Goal: Task Accomplishment & Management: Manage account settings

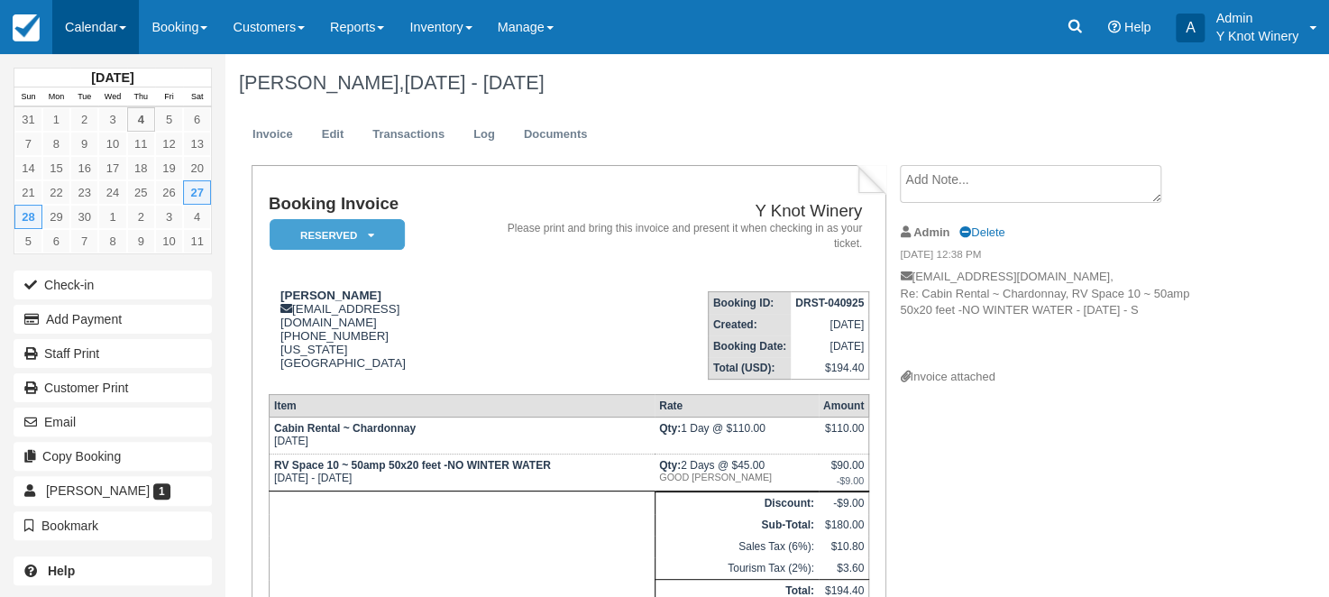
click at [133, 24] on link "Calendar" at bounding box center [95, 27] width 87 height 54
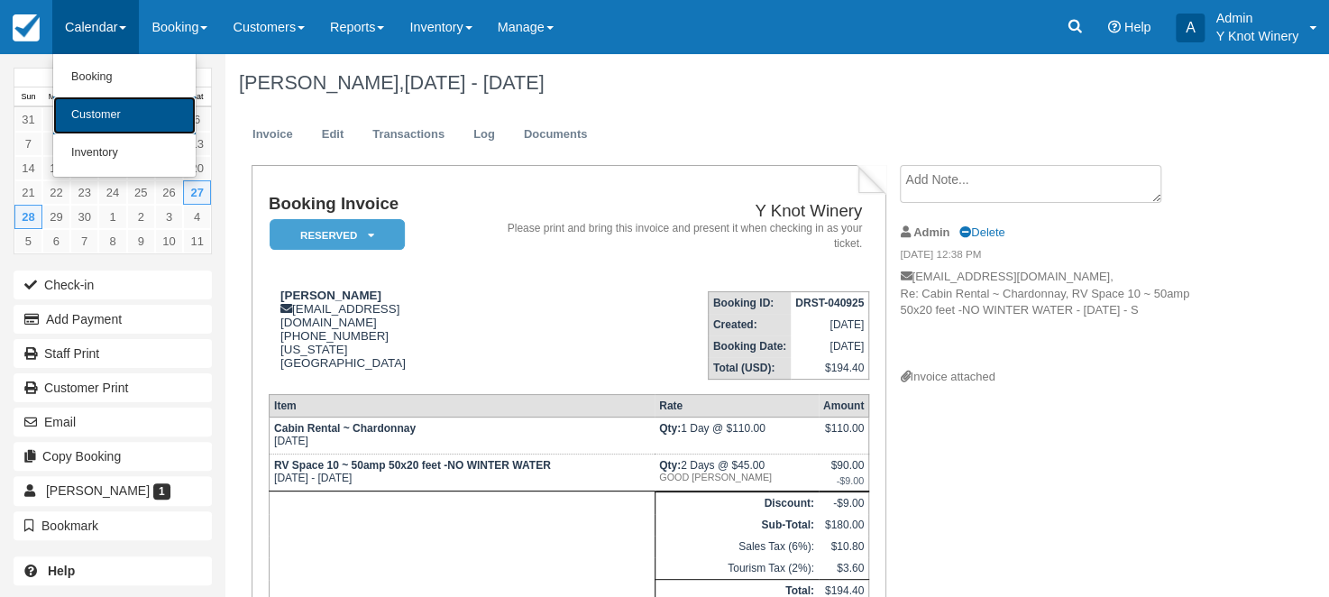
click at [147, 106] on link "Customer" at bounding box center [124, 115] width 142 height 38
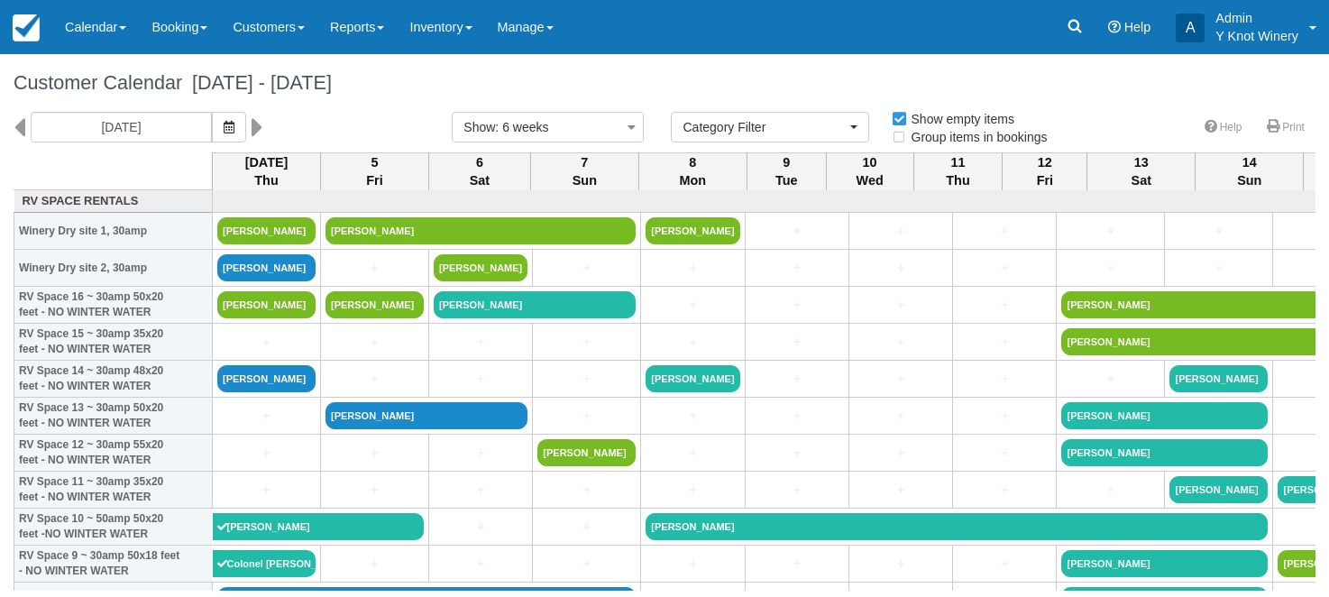
select select
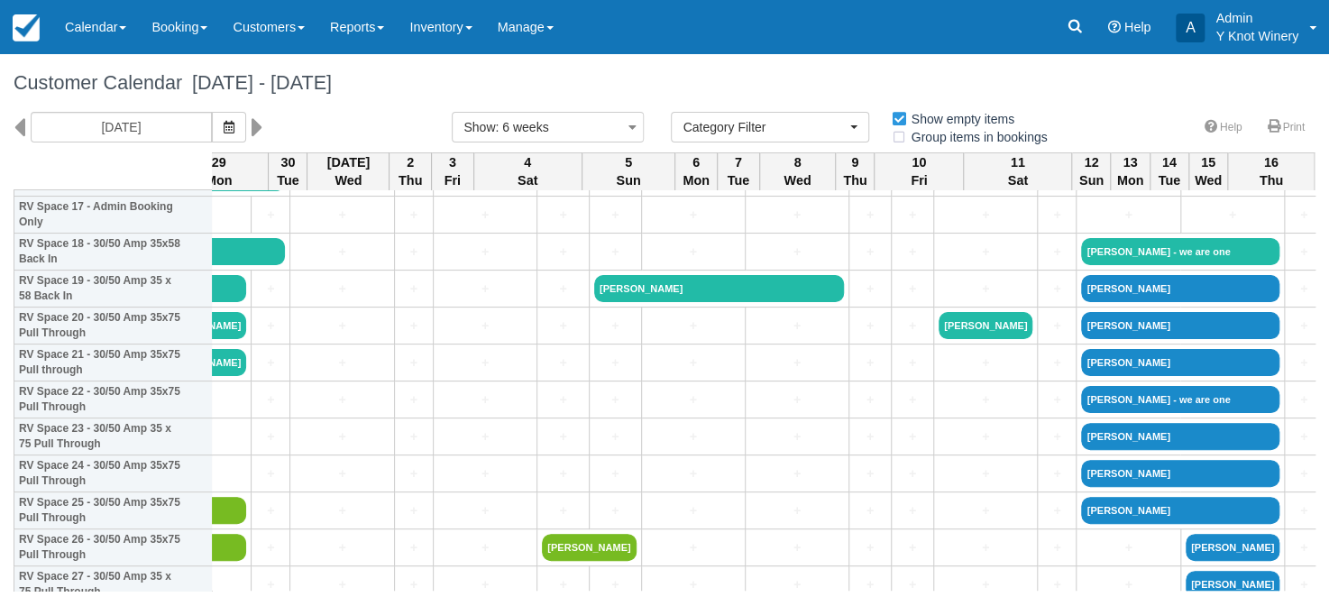
scroll to position [746, 2416]
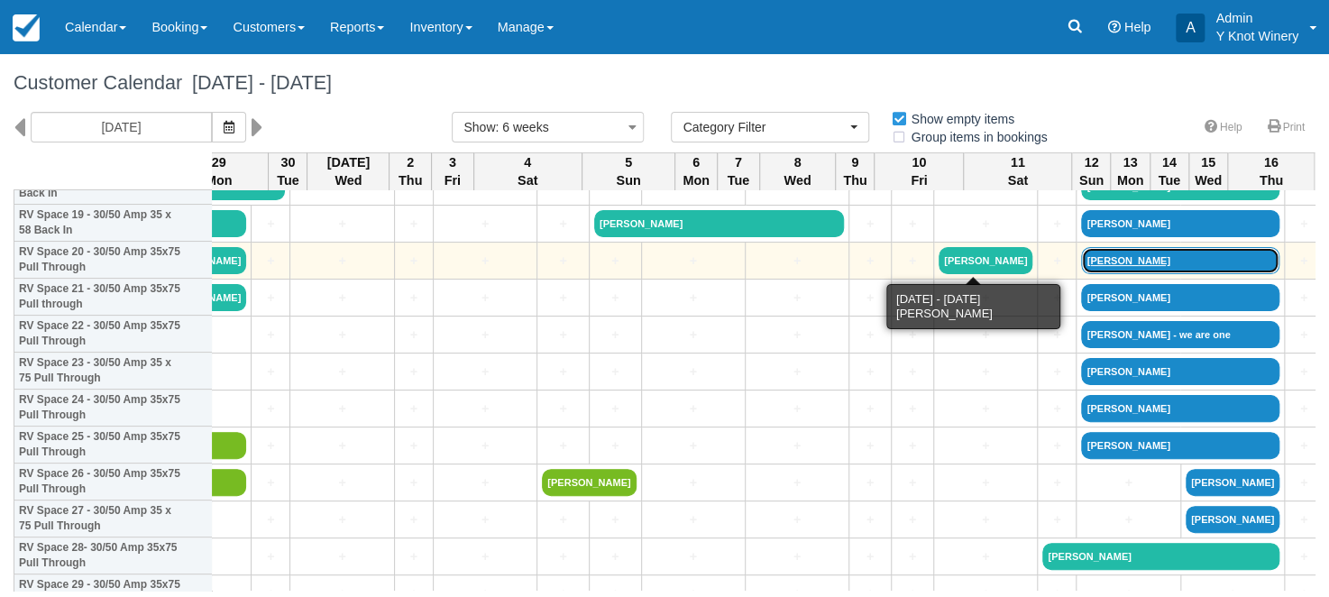
click at [1081, 258] on link "Brandon Borrowman" at bounding box center [1180, 260] width 198 height 27
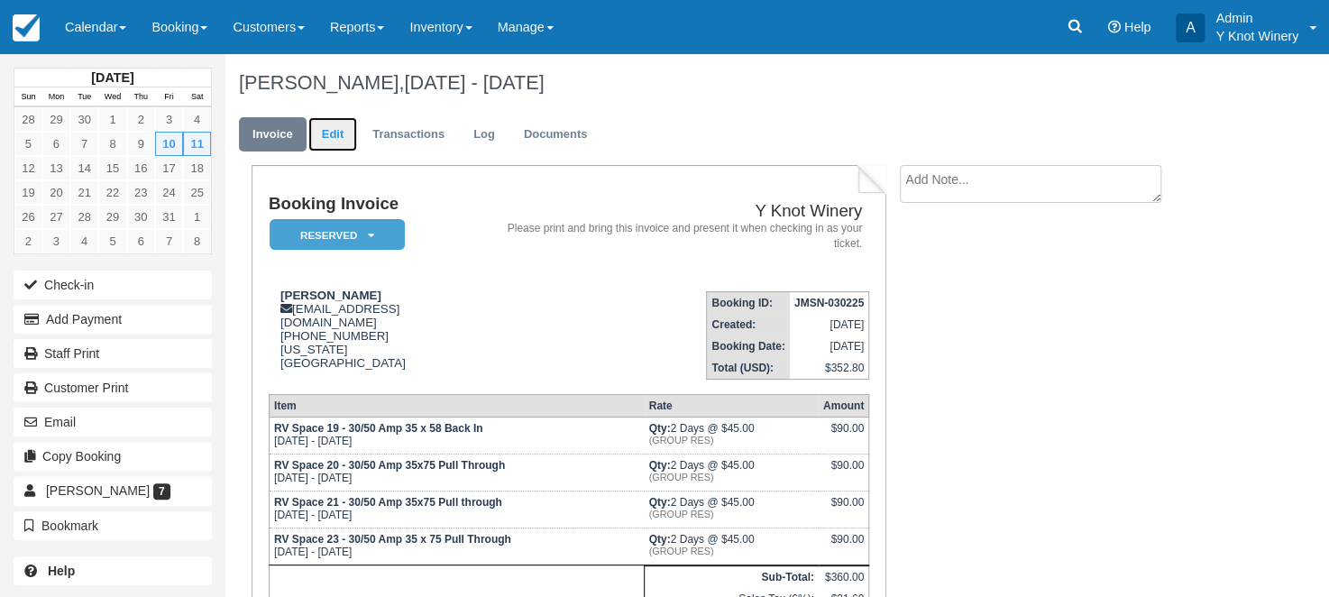
click at [328, 137] on link "Edit" at bounding box center [332, 134] width 49 height 35
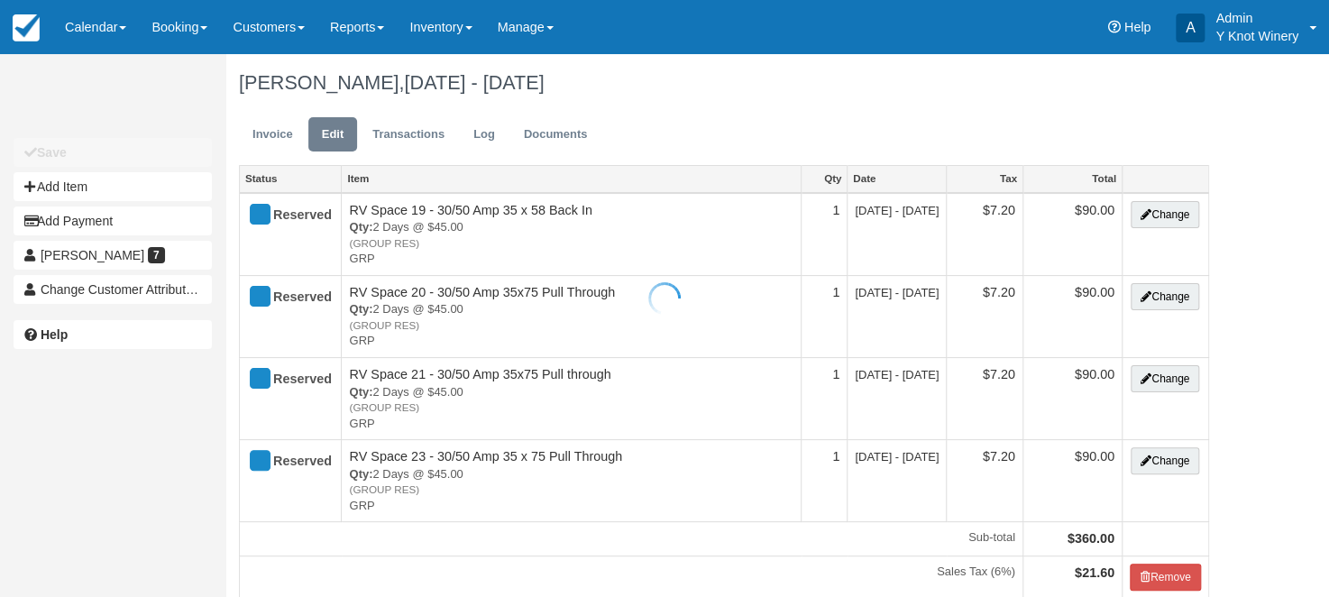
type input "[PHONE_NUMBER]"
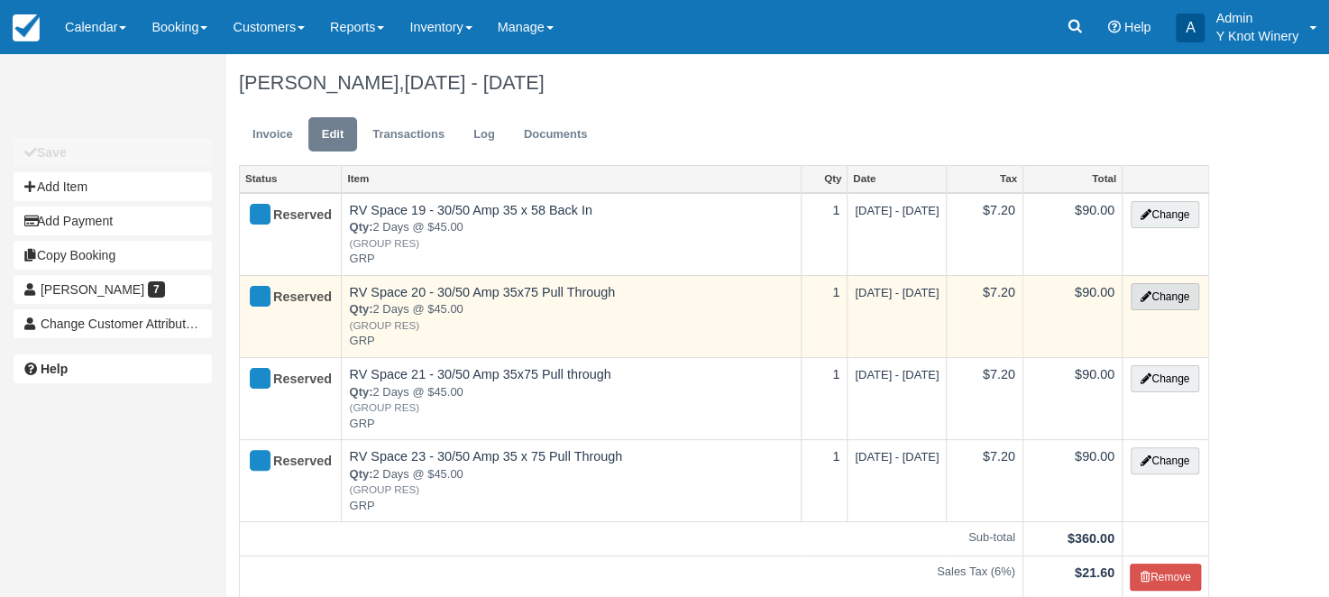
click at [1177, 302] on button "Change" at bounding box center [1165, 296] width 69 height 27
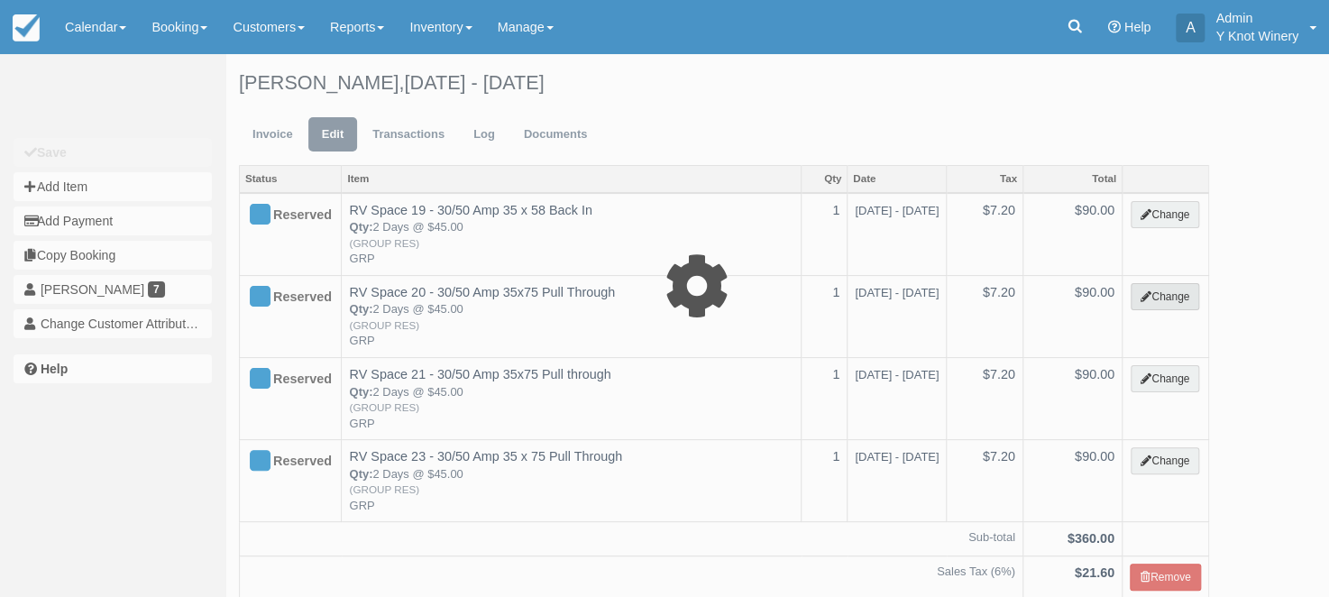
select select "3"
type input "90.00"
type input "GRP"
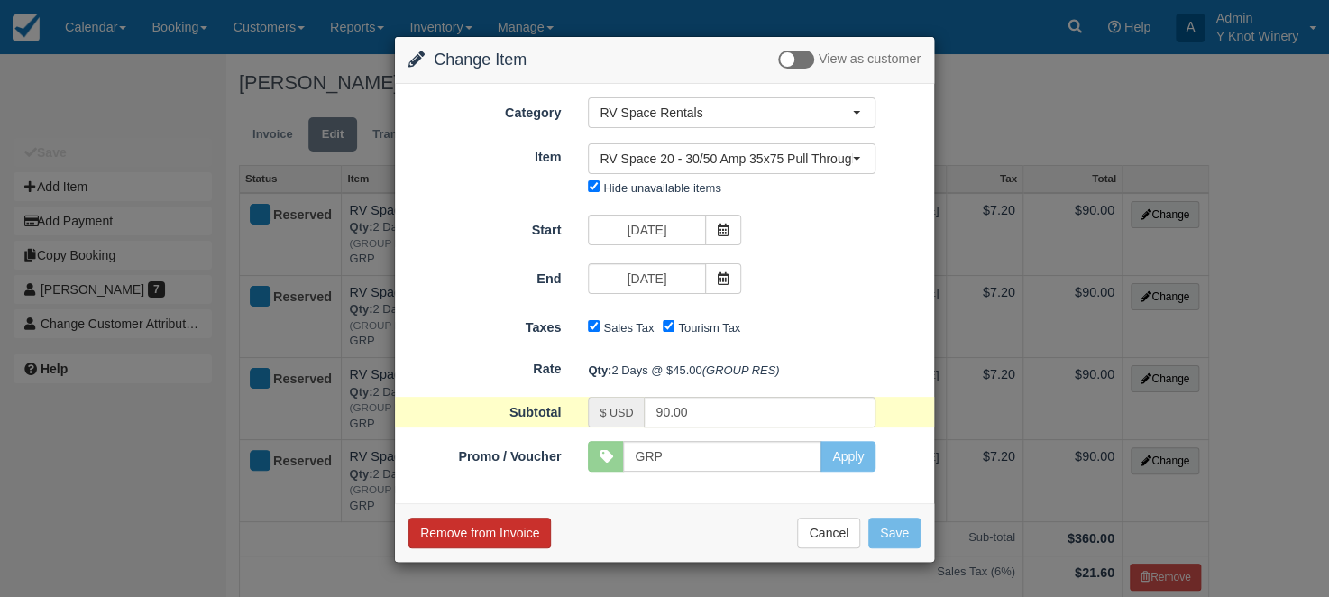
click at [489, 528] on button "Remove from Invoice" at bounding box center [479, 532] width 142 height 31
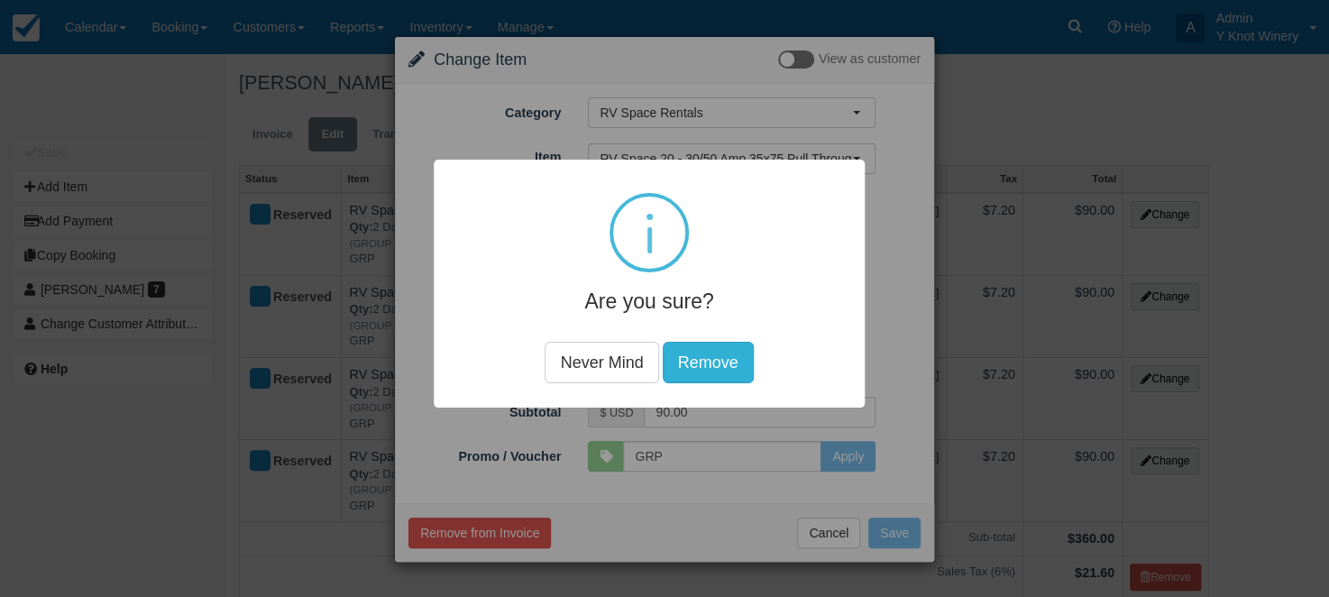
click at [711, 361] on button "Remove" at bounding box center [708, 362] width 91 height 41
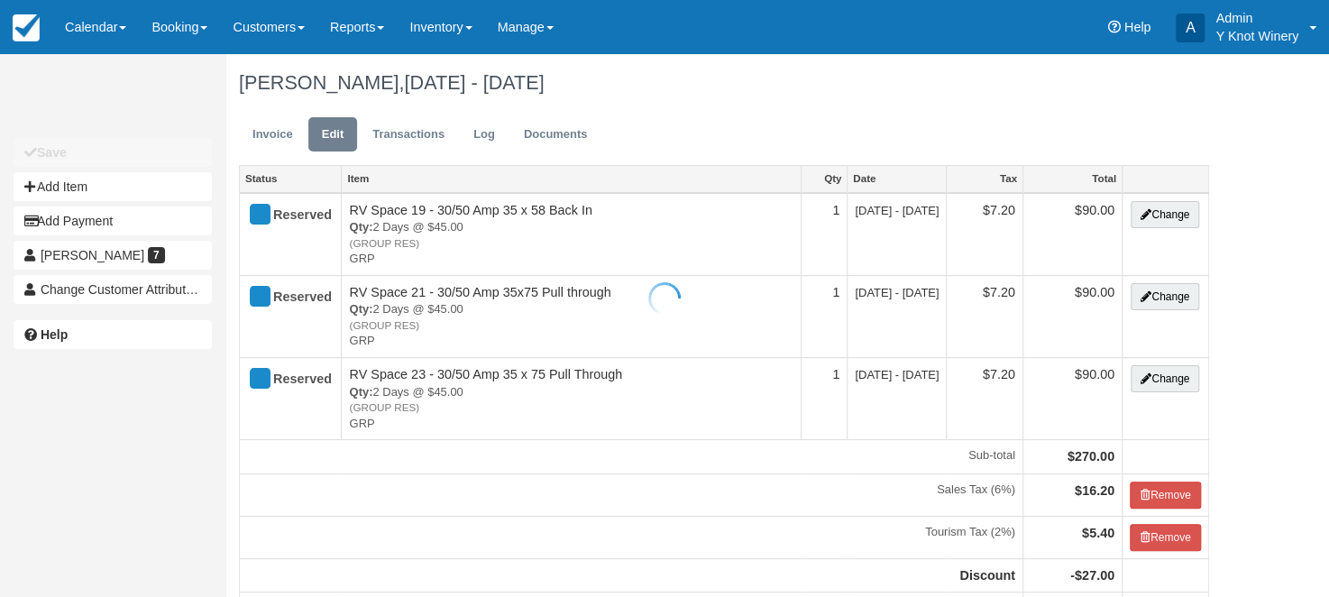
type input "[PHONE_NUMBER]"
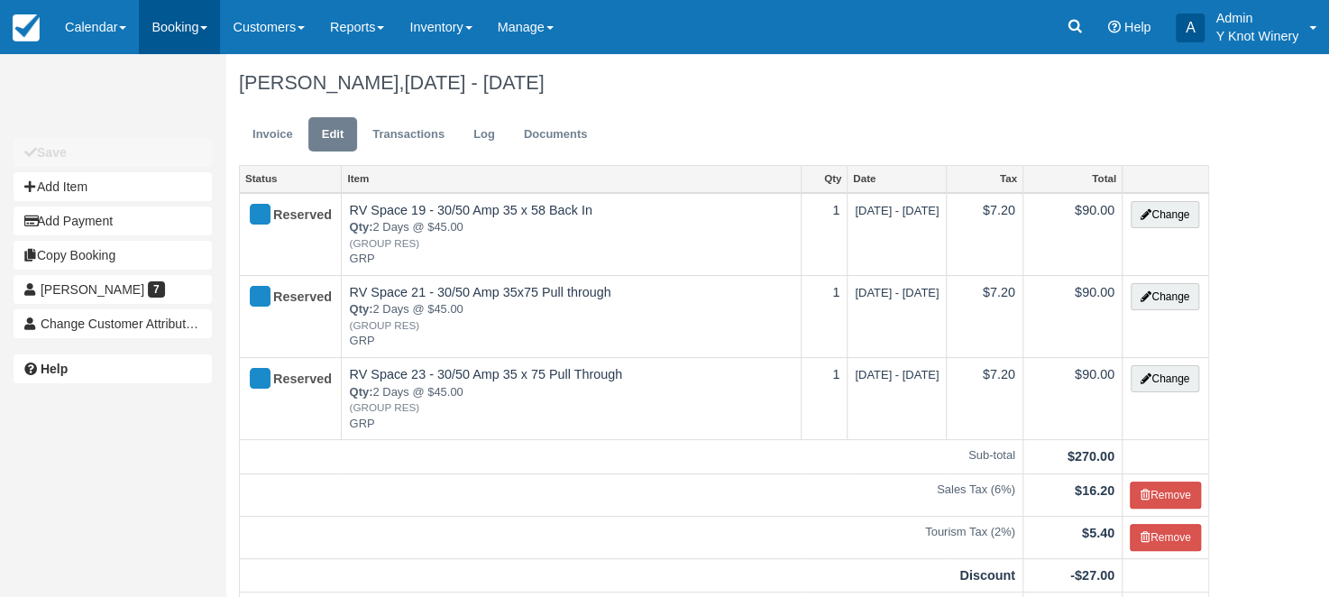
click at [197, 22] on link "Booking" at bounding box center [179, 27] width 81 height 54
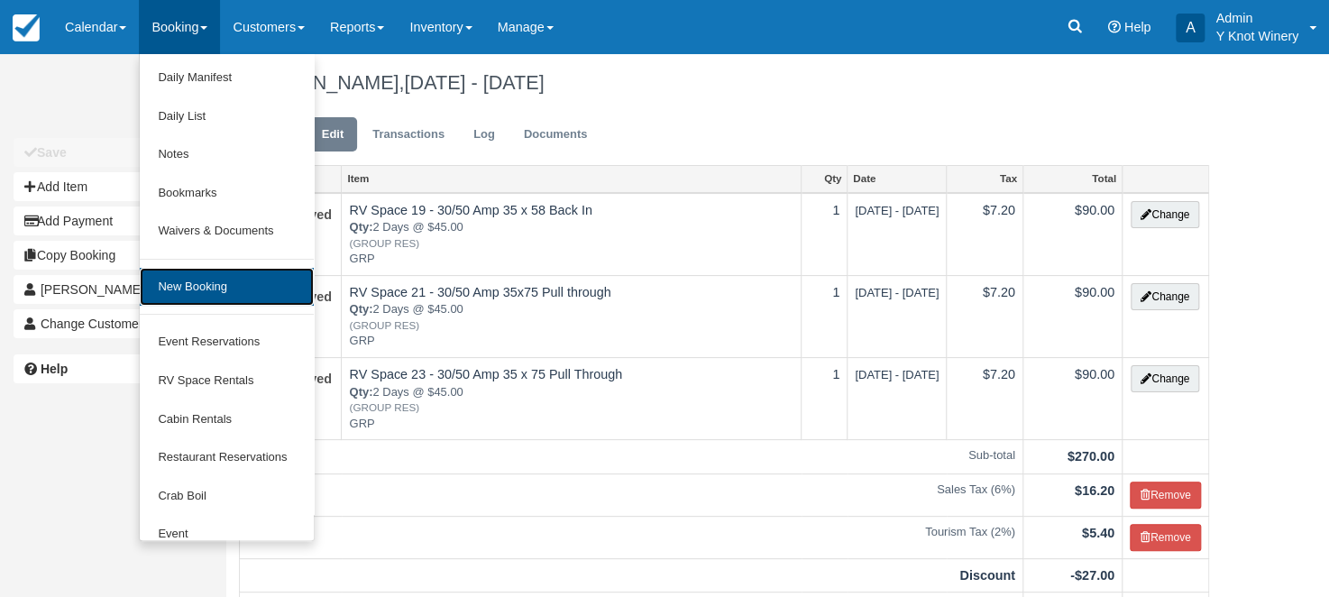
click at [209, 280] on link "New Booking" at bounding box center [227, 287] width 174 height 39
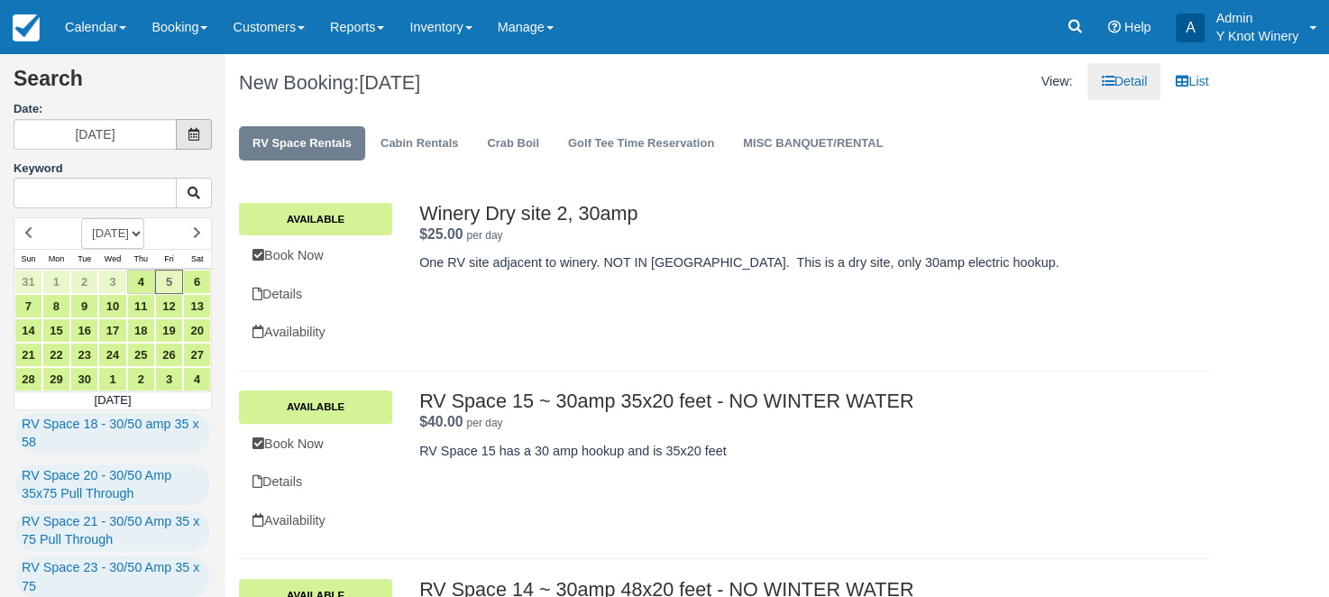
click at [193, 135] on icon at bounding box center [194, 134] width 13 height 13
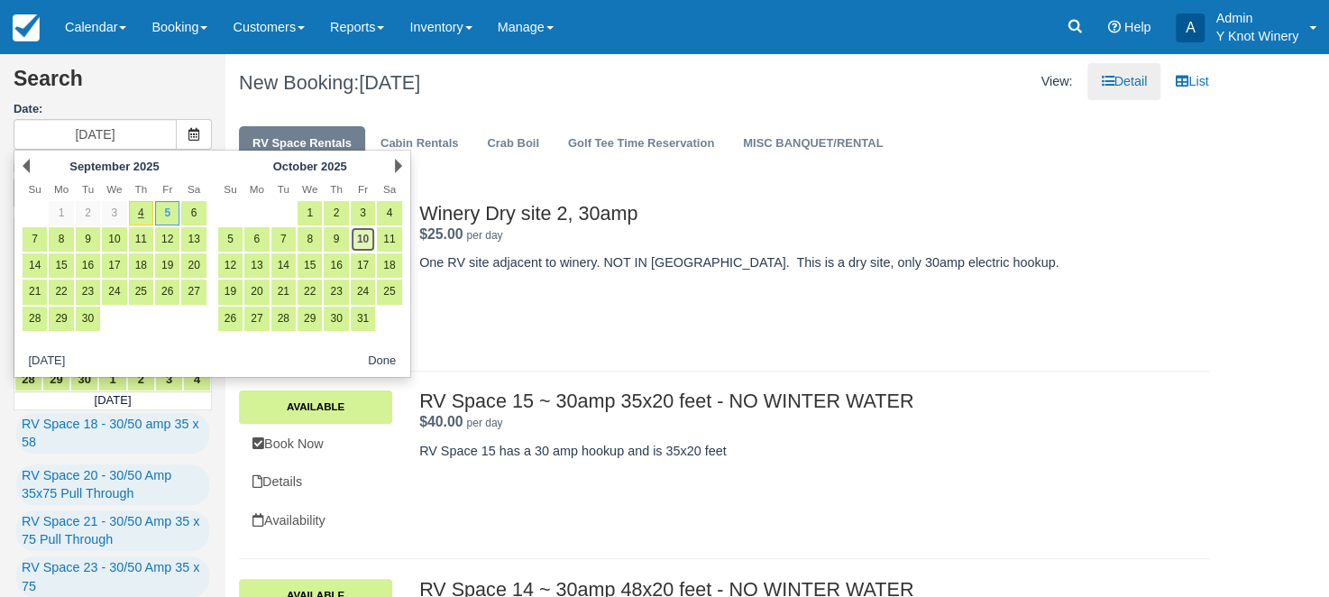
click at [363, 239] on link "10" at bounding box center [363, 239] width 24 height 24
type input "10/10/25"
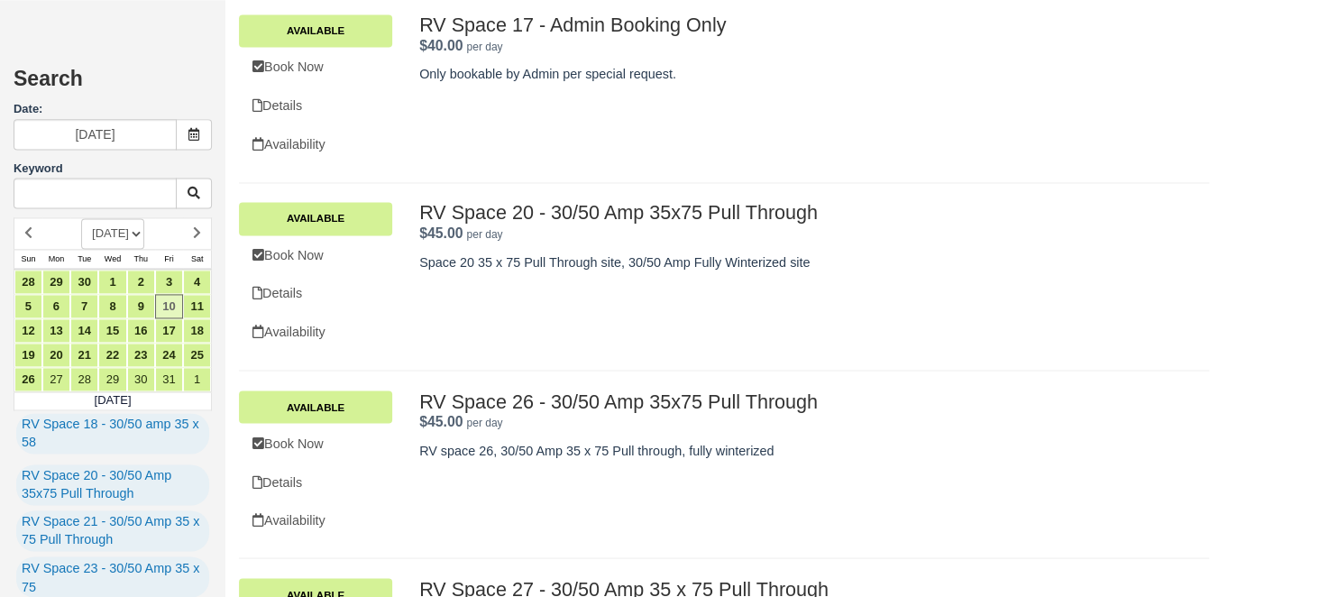
scroll to position [1263, 0]
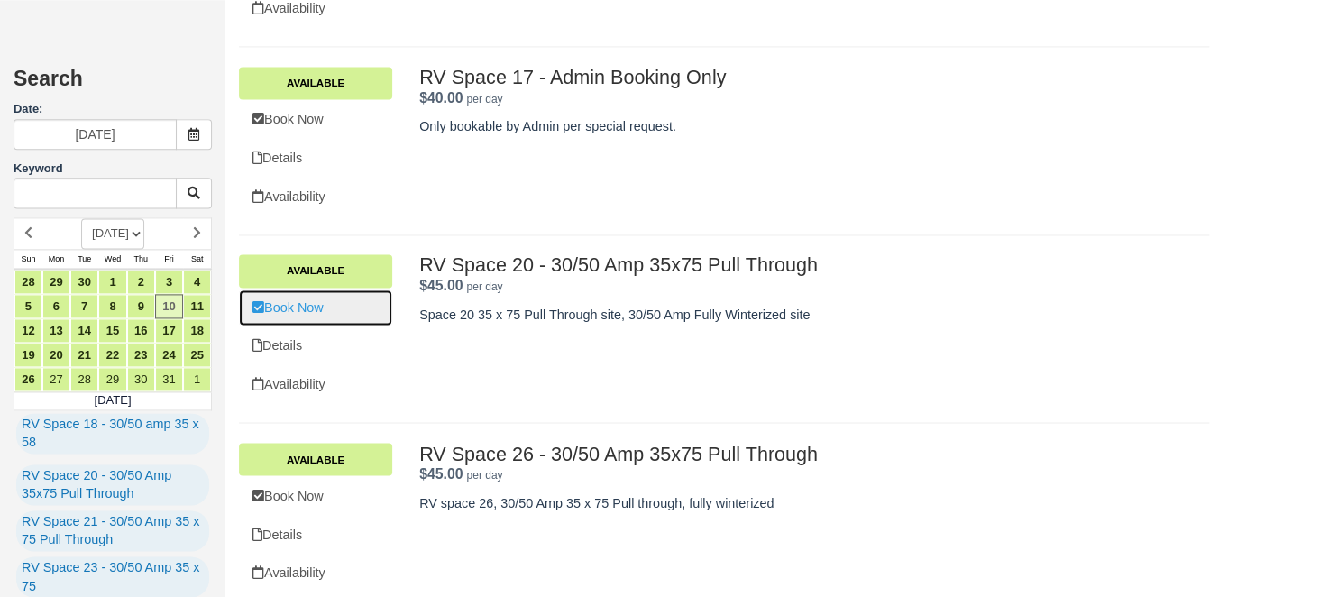
click at [313, 306] on link "Book Now" at bounding box center [315, 307] width 153 height 37
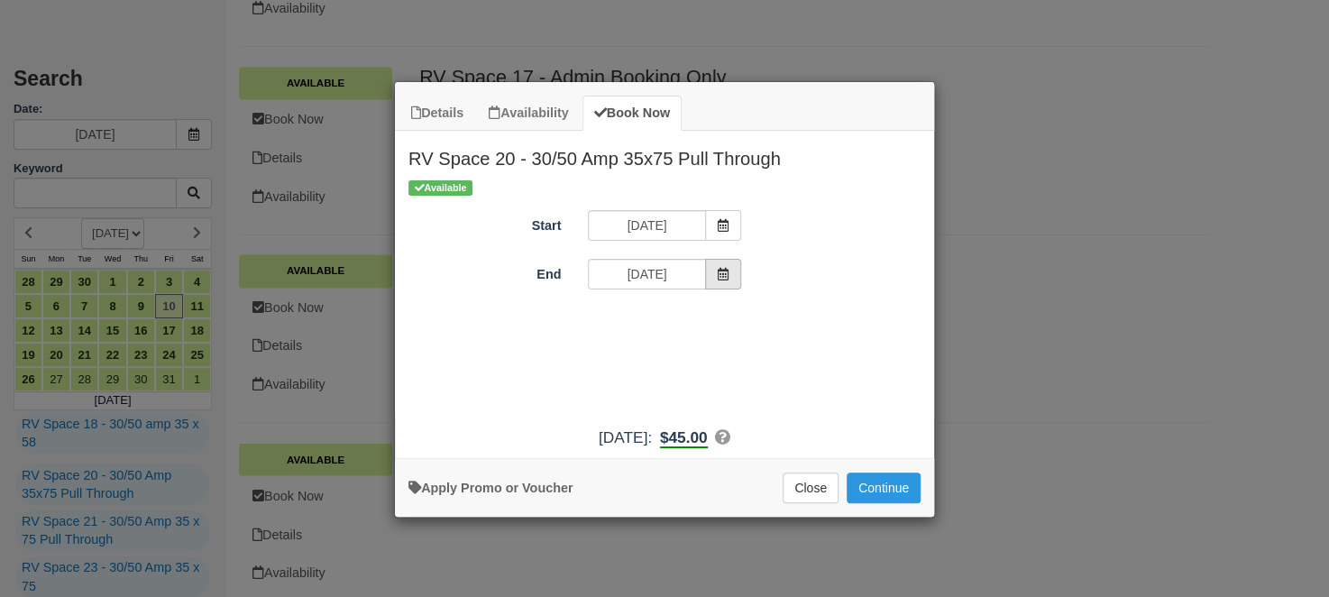
click at [723, 276] on icon "Item Modal" at bounding box center [723, 274] width 13 height 13
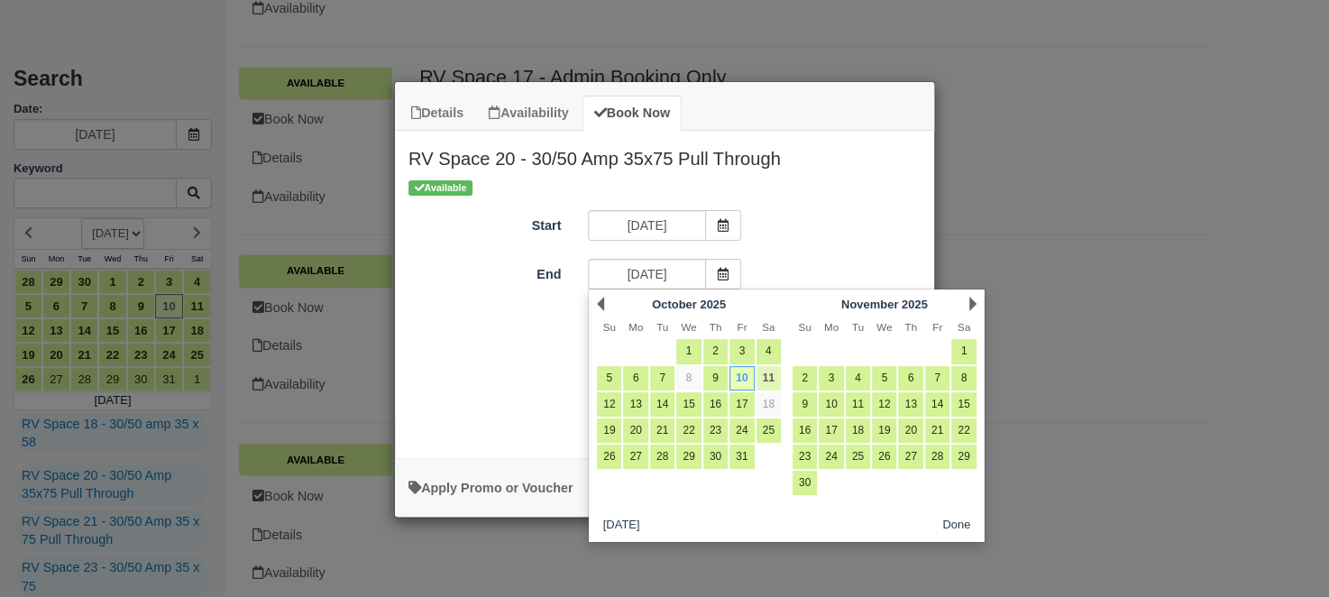
click at [771, 377] on link "11" at bounding box center [768, 378] width 24 height 24
type input "10/11/25"
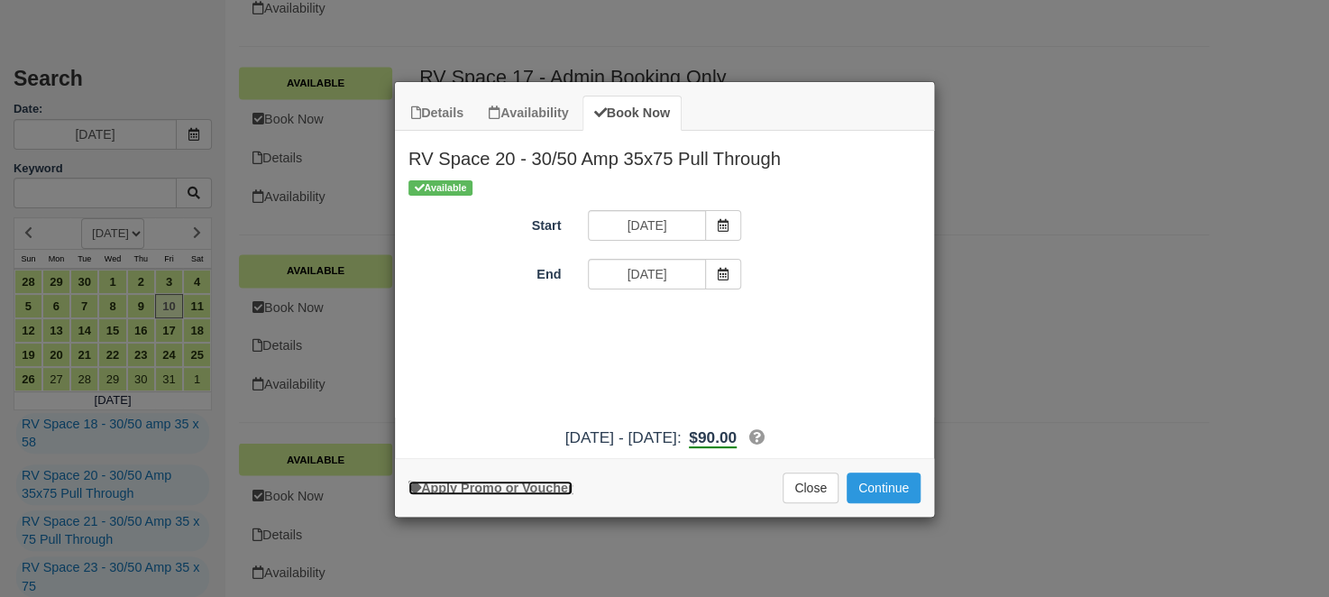
click at [563, 484] on link "Apply Promo or Voucher" at bounding box center [490, 488] width 164 height 14
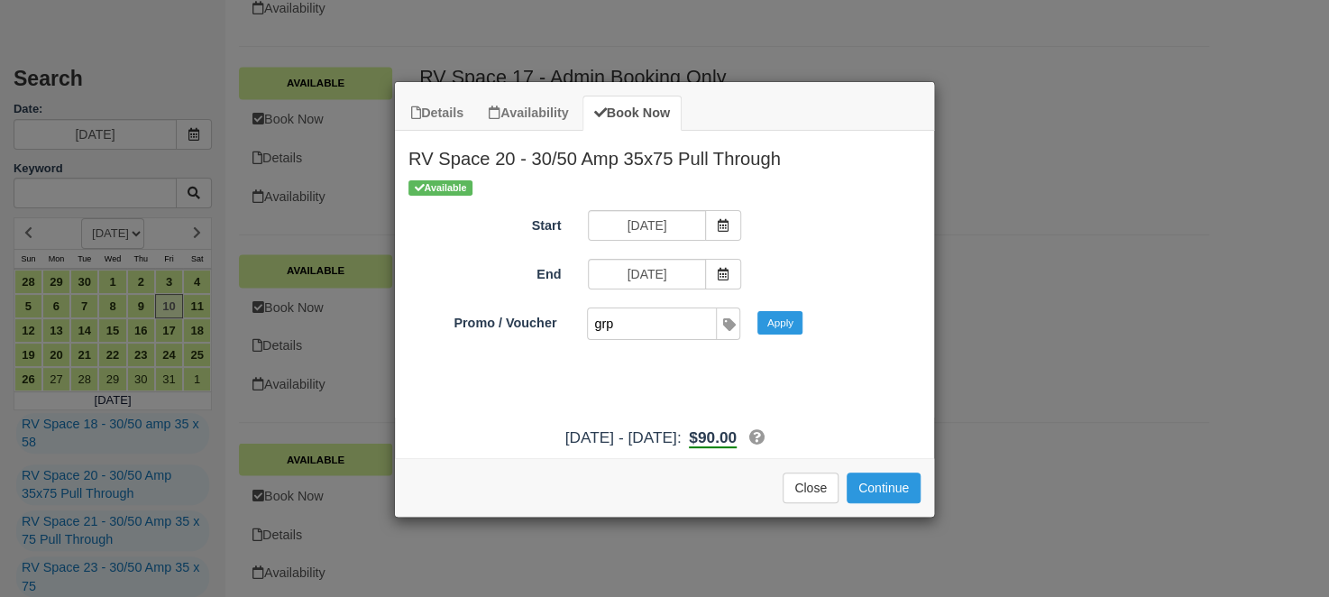
type input "grp"
click at [757, 311] on button "Apply" at bounding box center [779, 322] width 45 height 23
click at [869, 485] on button "Continue" at bounding box center [884, 487] width 74 height 31
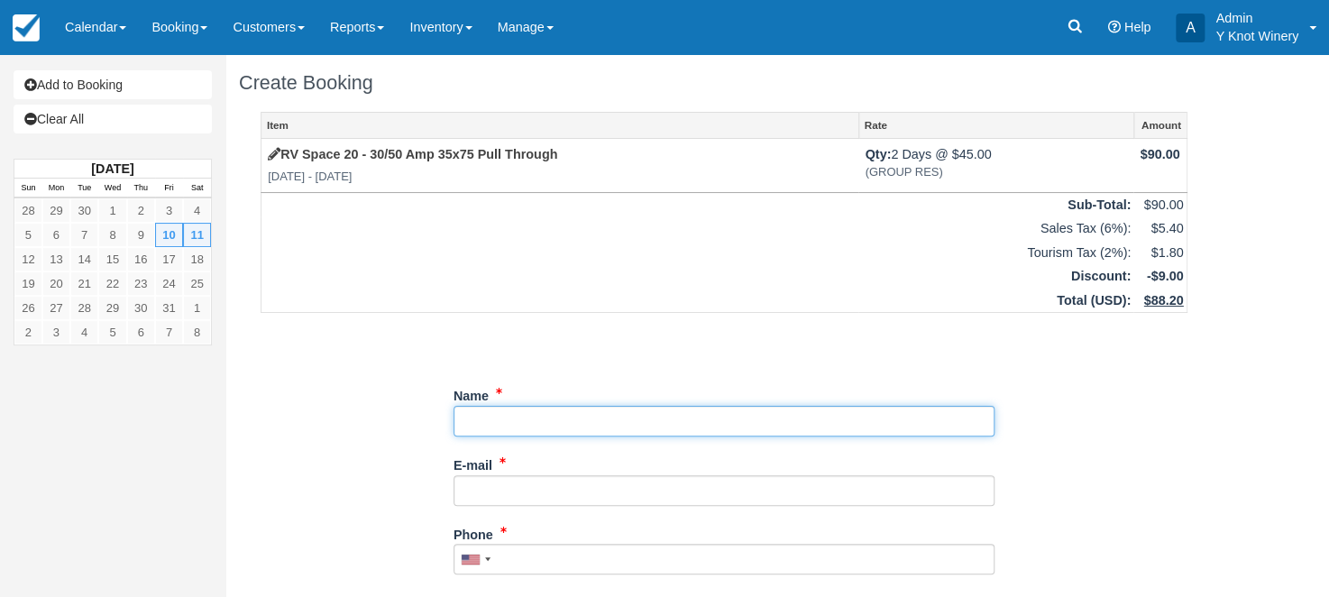
click at [482, 425] on input "Name" at bounding box center [723, 421] width 541 height 31
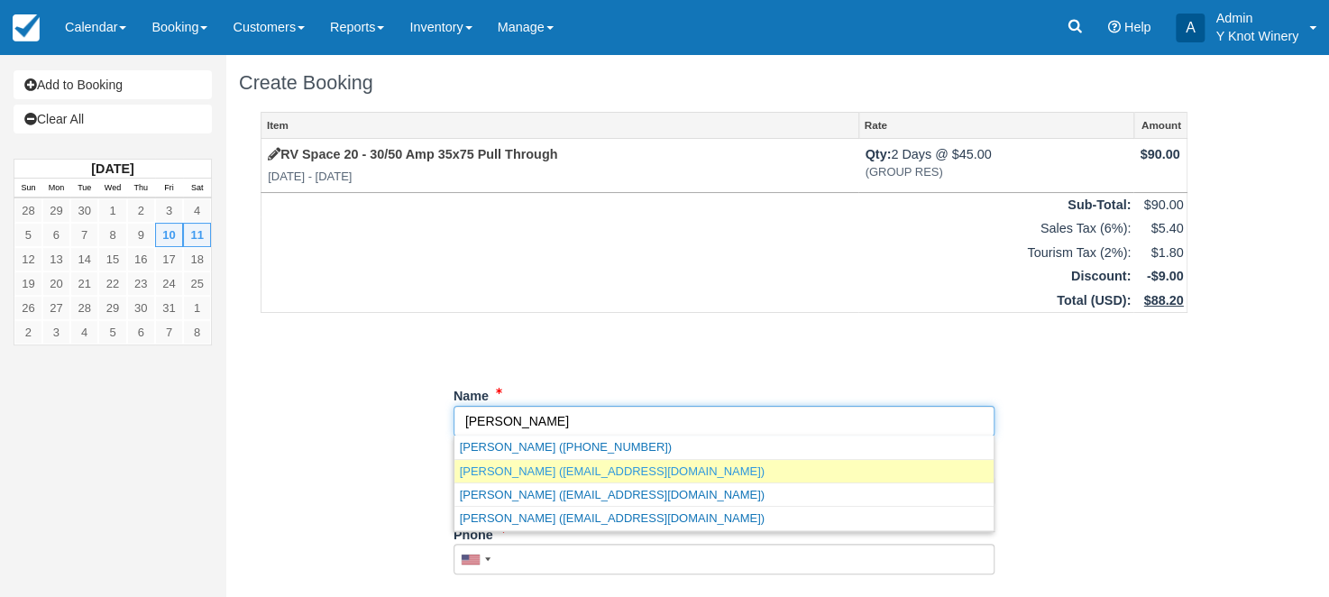
click at [613, 475] on link "Jasmine Call (jasminecall225@gmail.com)" at bounding box center [723, 471] width 539 height 23
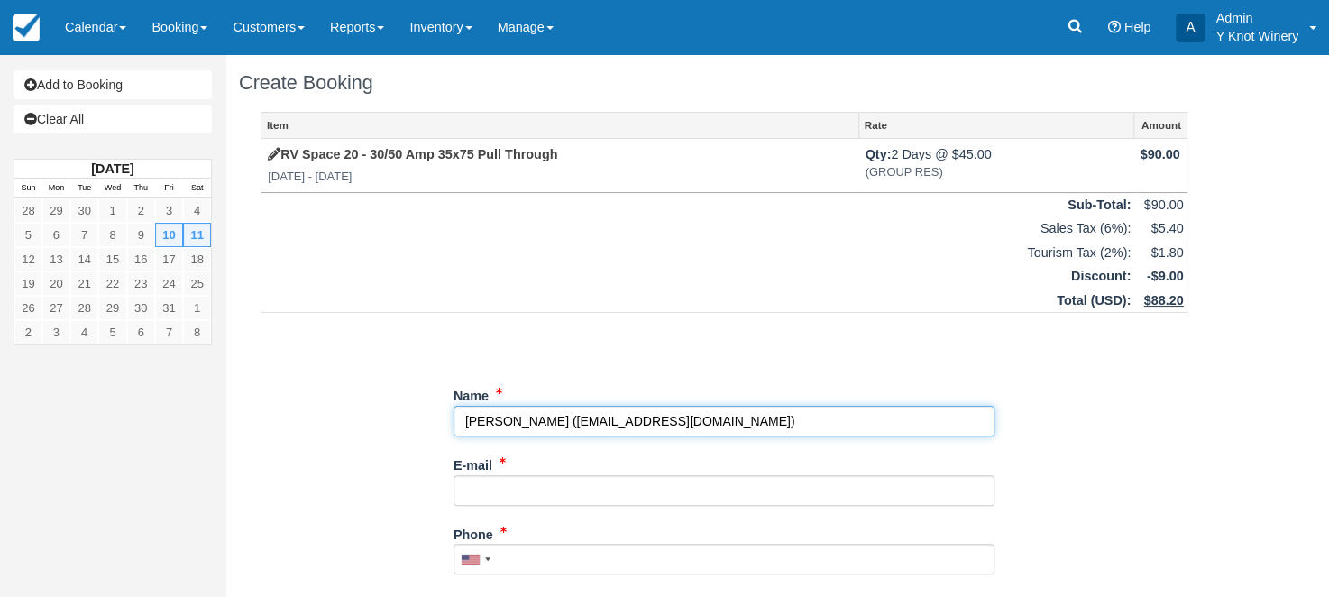
type input "Jasmine Call"
type input "jasminecall225@gmail.com"
type input "+12085392032"
select select "ID"
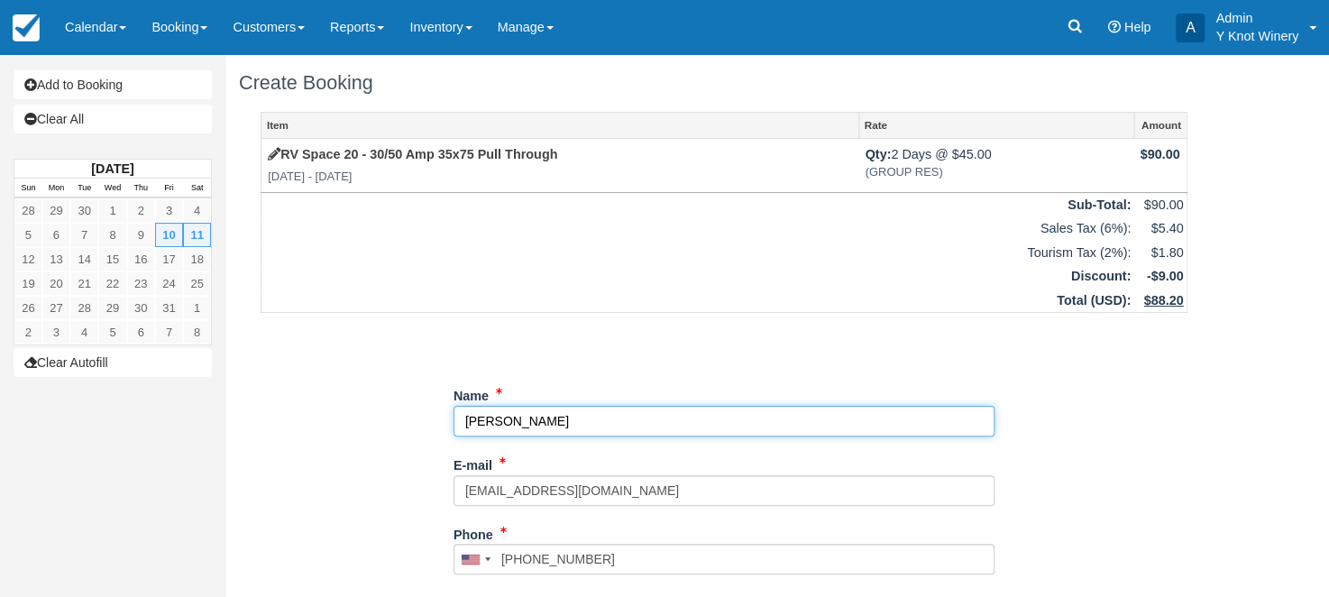
select select "ID"
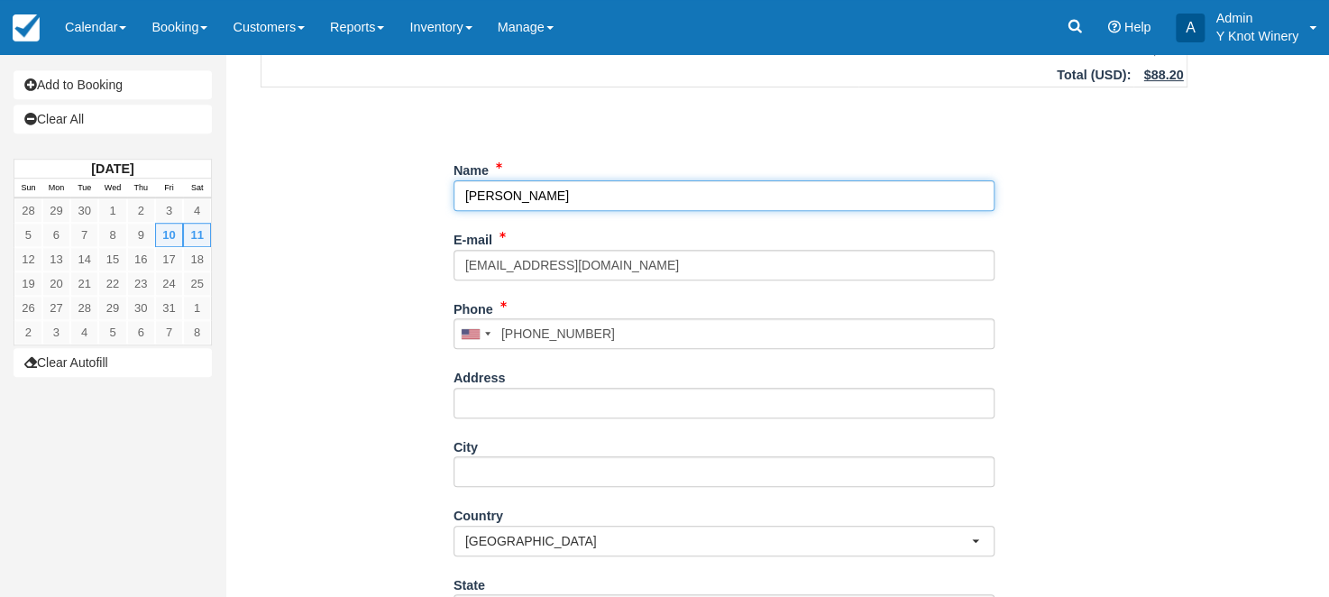
scroll to position [472, 0]
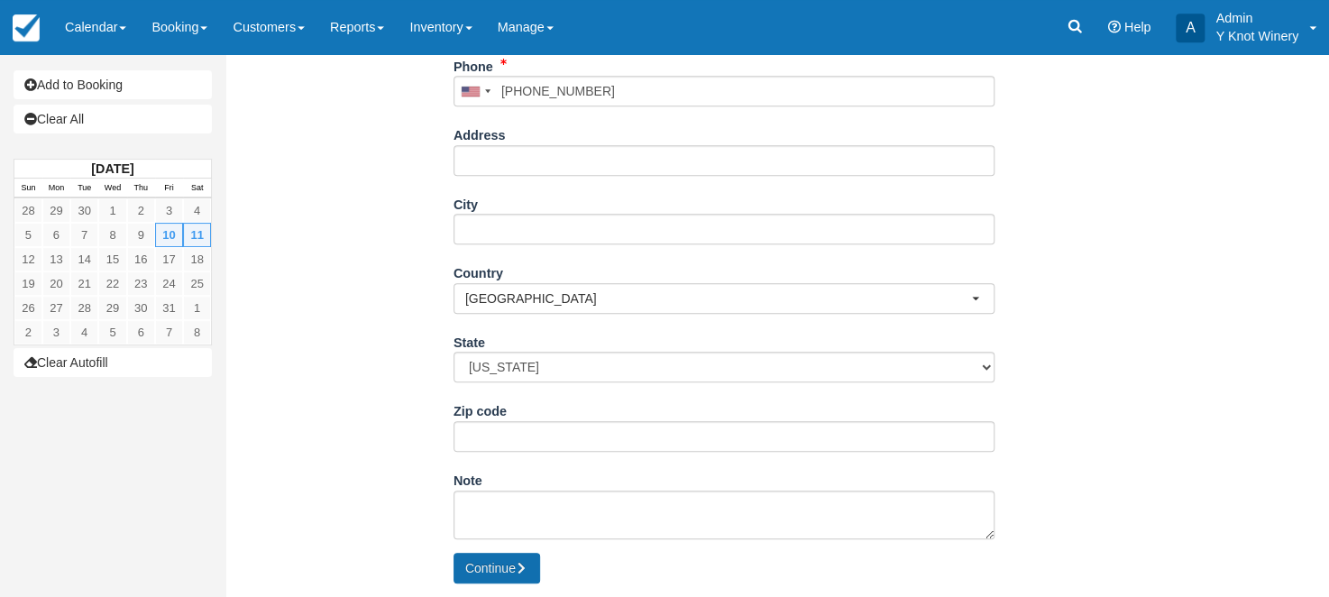
type input "[PERSON_NAME]"
click at [481, 568] on button "Continue" at bounding box center [496, 568] width 87 height 31
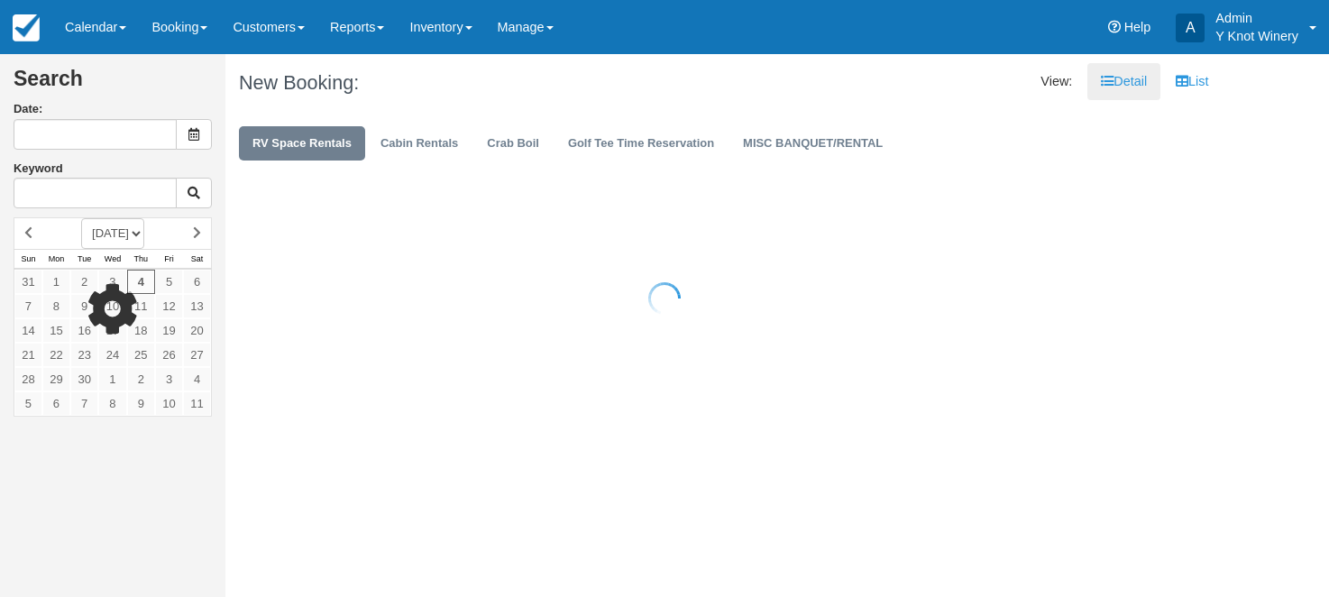
type input "09/05/25"
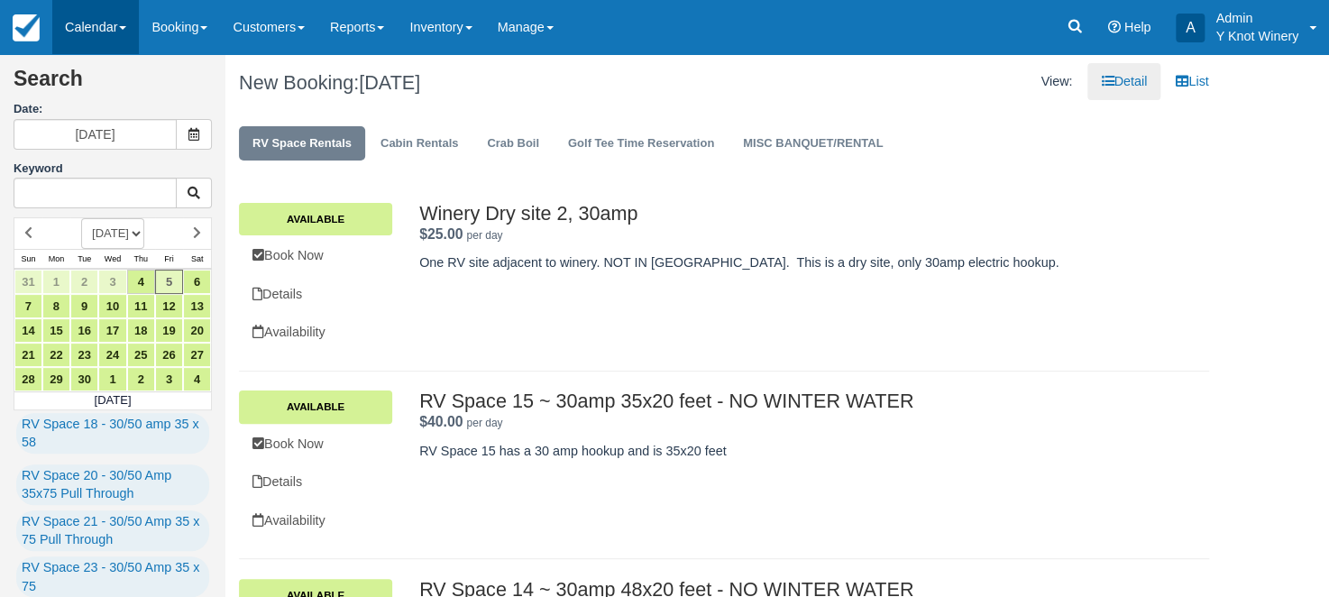
click at [133, 23] on link "Calendar" at bounding box center [95, 27] width 87 height 54
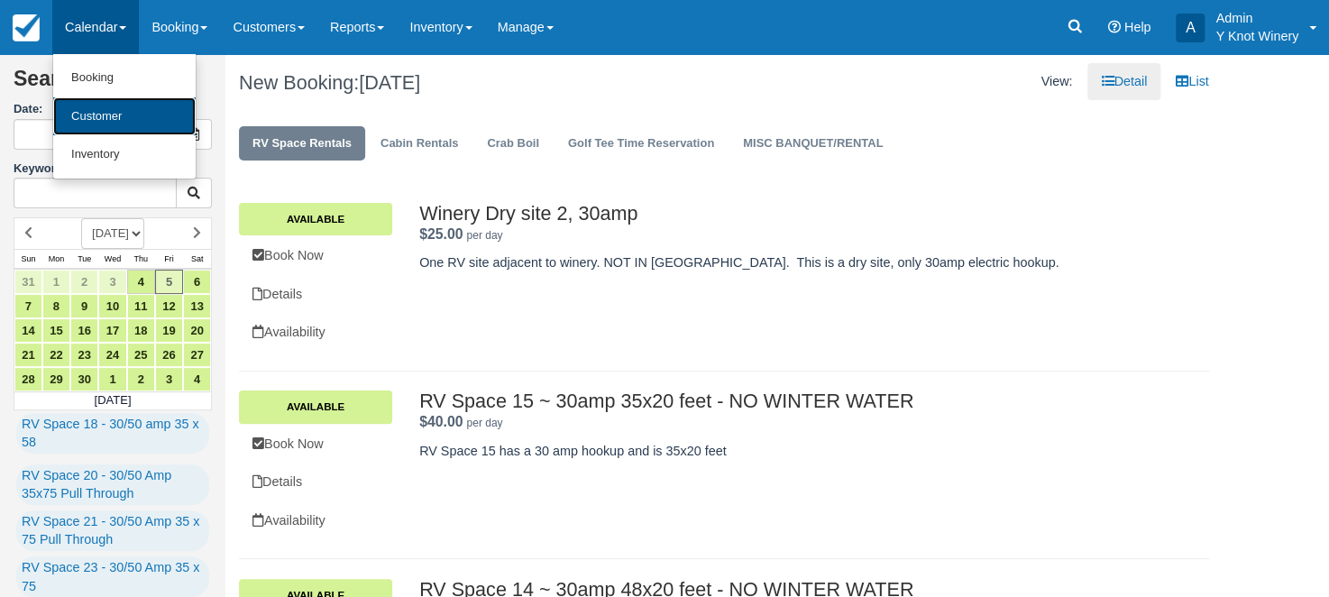
click at [114, 116] on link "Customer" at bounding box center [124, 116] width 142 height 39
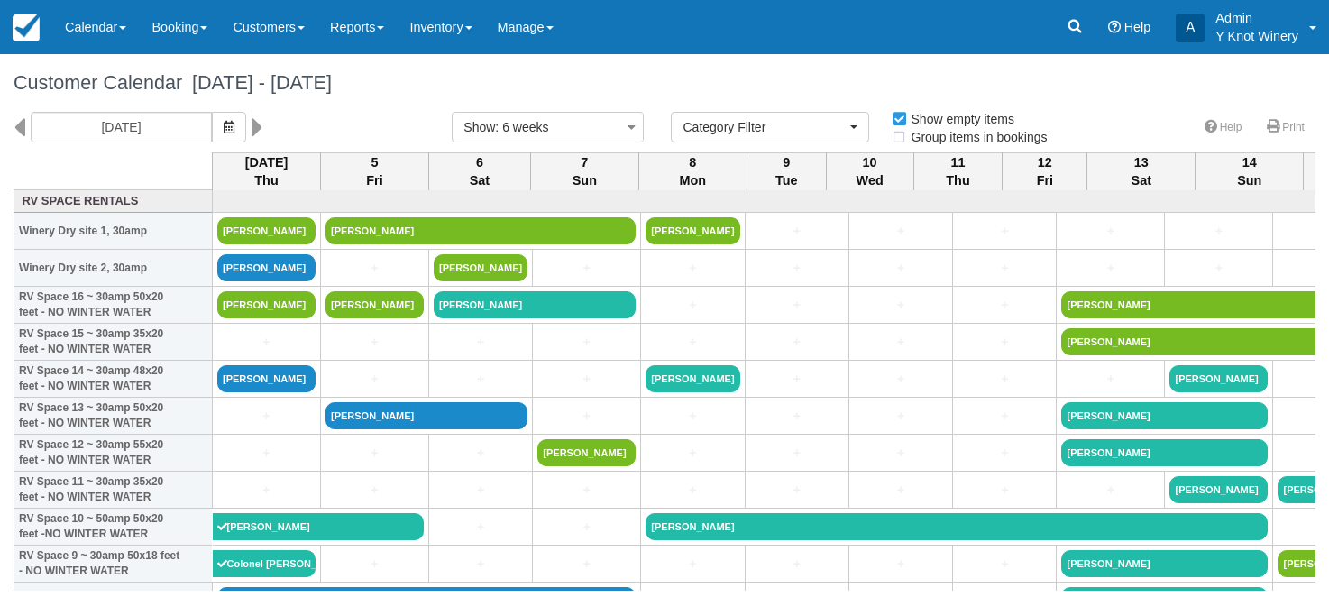
select select
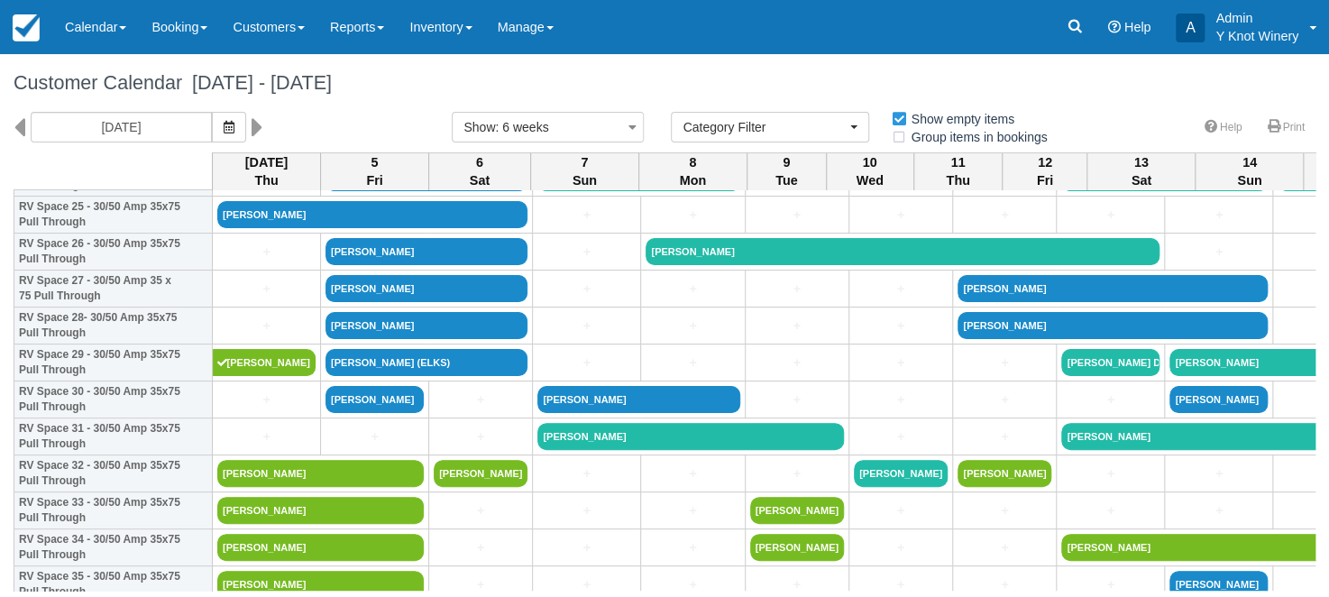
scroll to position [927, 0]
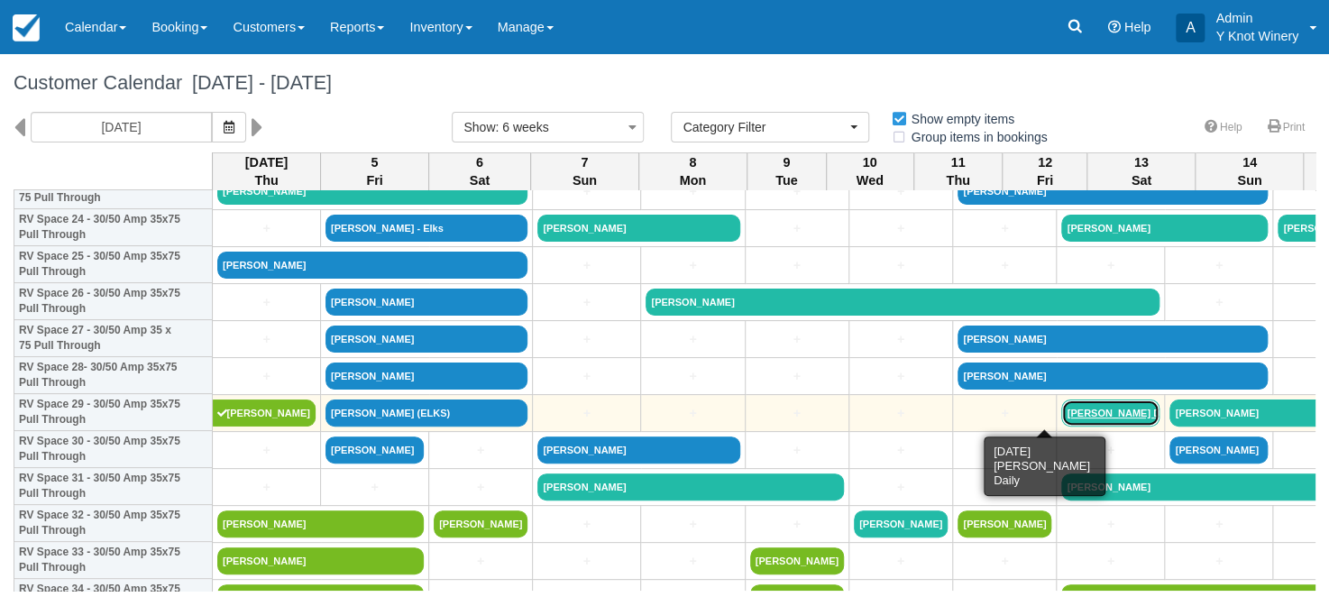
click at [1061, 408] on link "[PERSON_NAME] Daily" at bounding box center [1110, 412] width 98 height 27
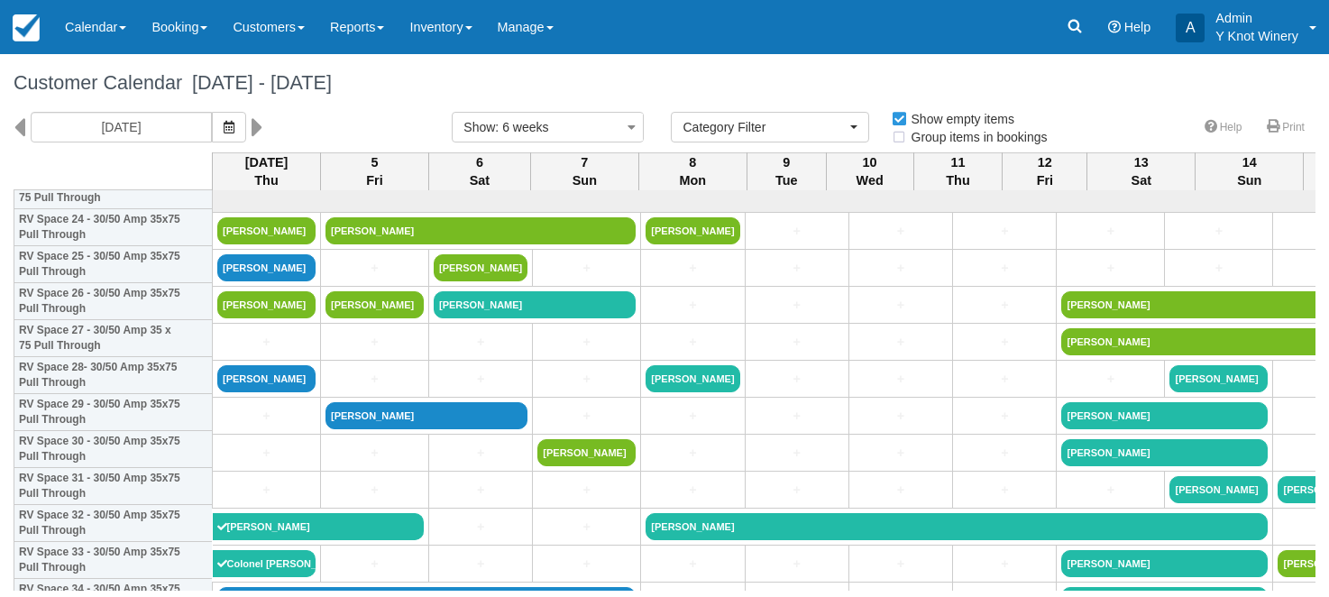
select select
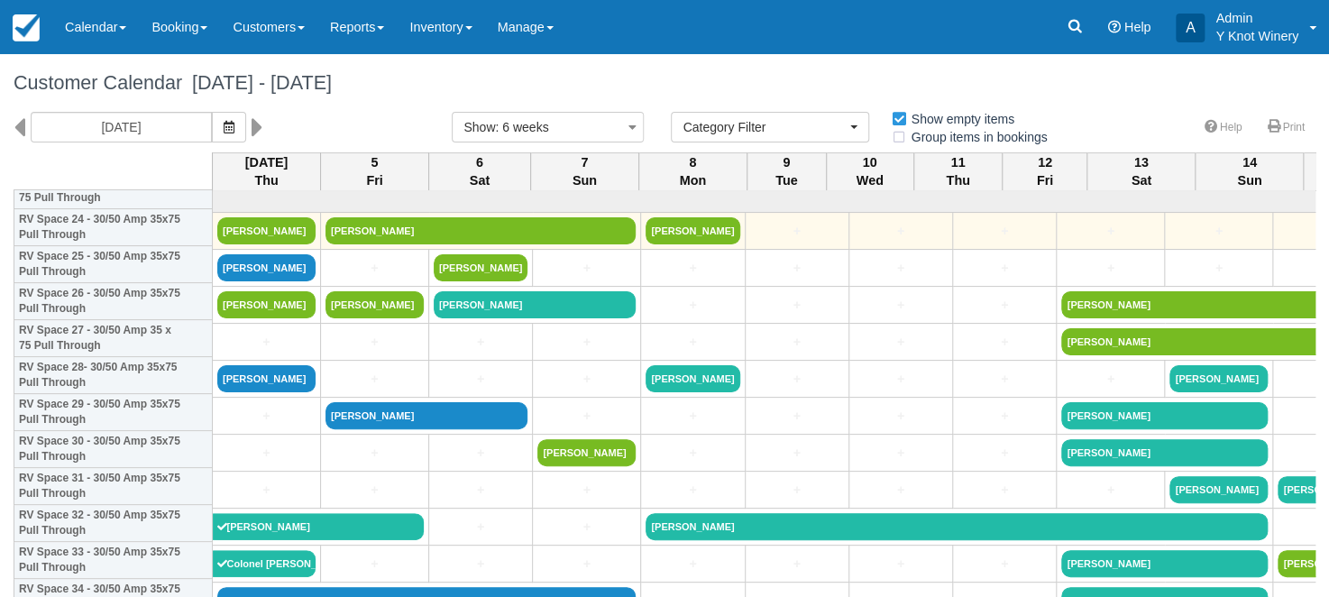
click at [953, 215] on td "+" at bounding box center [1005, 231] width 104 height 37
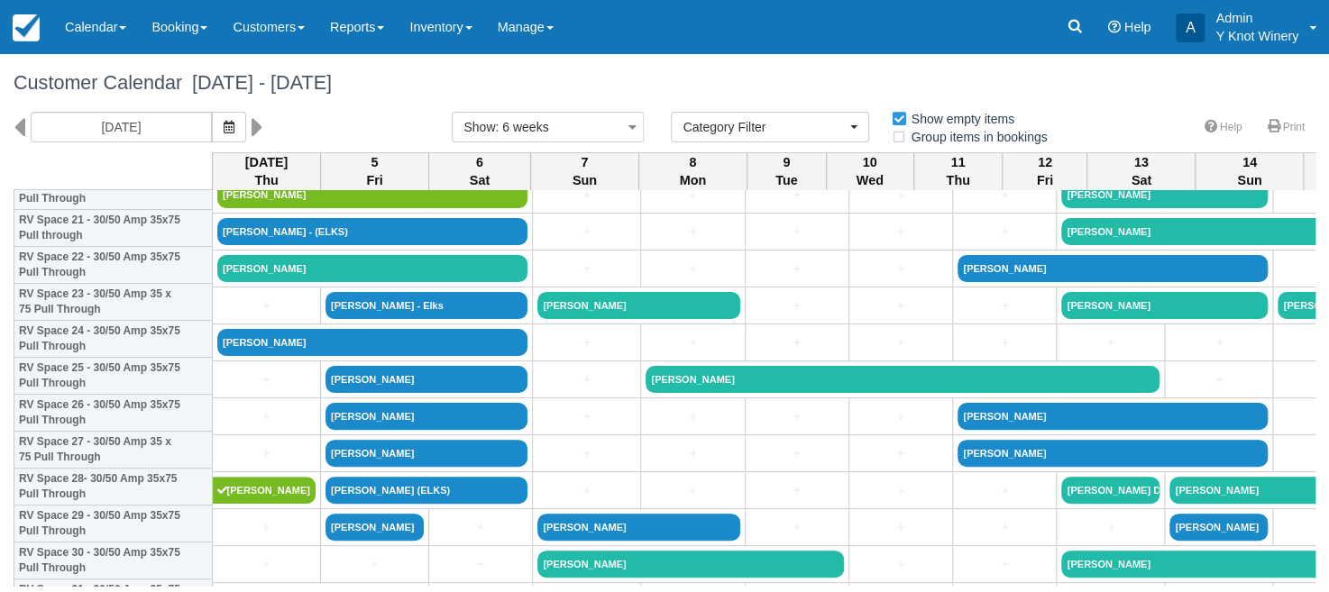
scroll to position [599, 0]
